Goal: Information Seeking & Learning: Learn about a topic

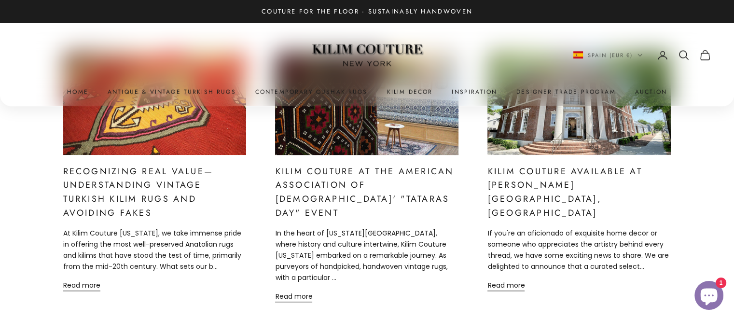
scroll to position [928, 0]
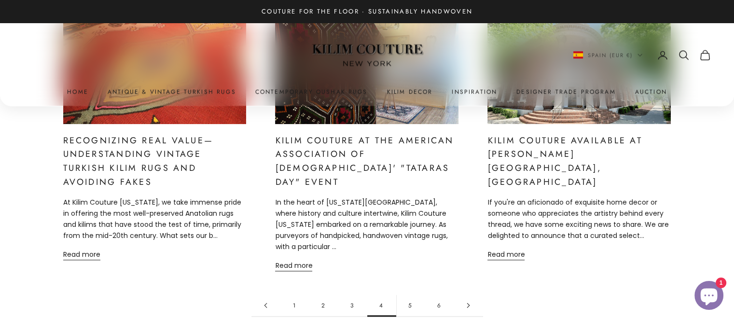
click at [407, 294] on link "5" at bounding box center [410, 305] width 29 height 22
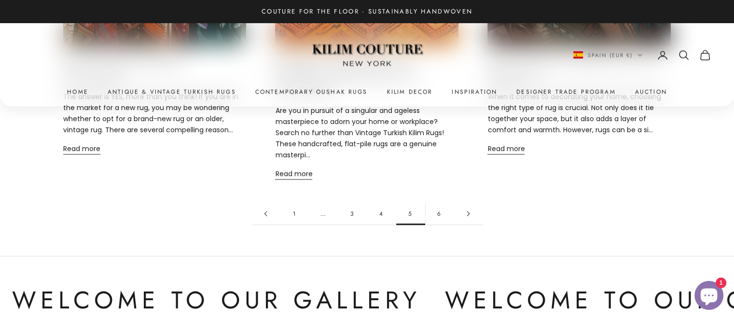
scroll to position [965, 0]
click at [444, 202] on link "6" at bounding box center [439, 213] width 29 height 22
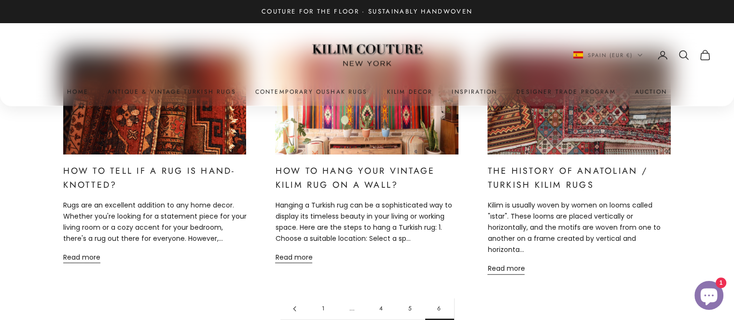
scroll to position [857, 0]
